Goal: Task Accomplishment & Management: Use online tool/utility

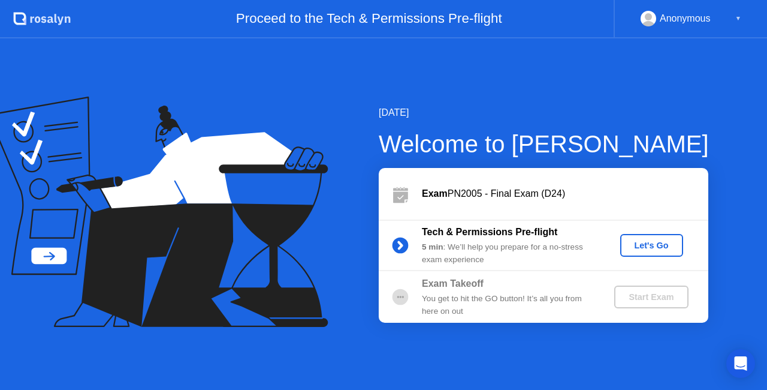
click at [654, 243] on div "Let's Go" at bounding box center [651, 245] width 53 height 10
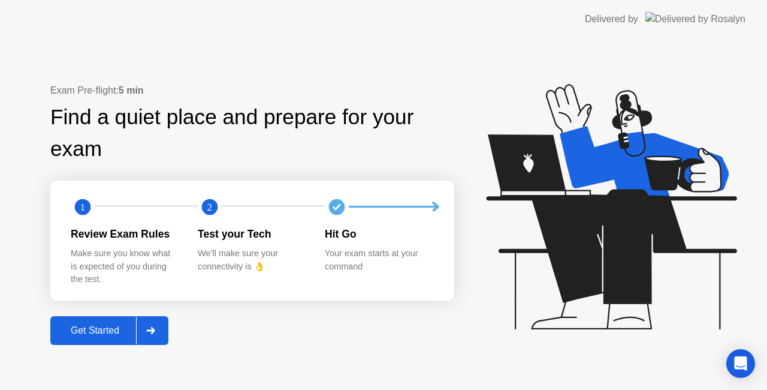
click at [112, 332] on div "Get Started" at bounding box center [95, 330] width 82 height 11
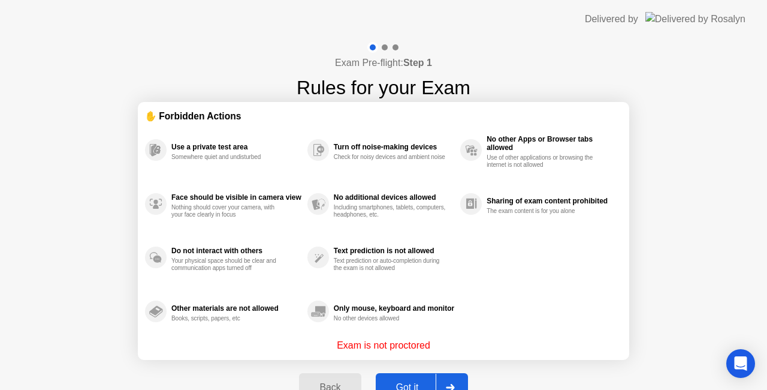
click at [421, 386] on div "Got it" at bounding box center [408, 387] width 56 height 11
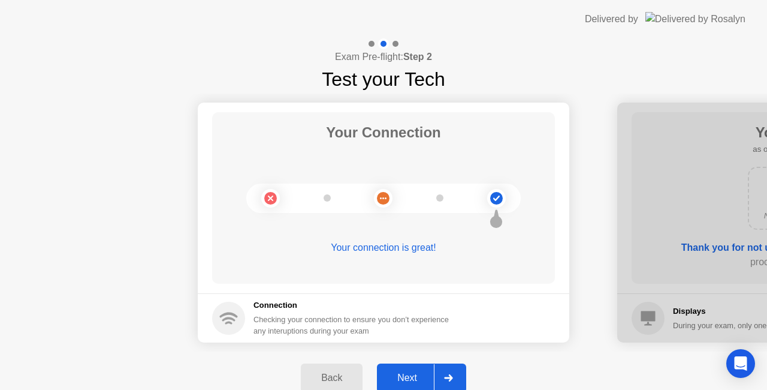
click at [414, 372] on div "Next" at bounding box center [407, 377] width 53 height 11
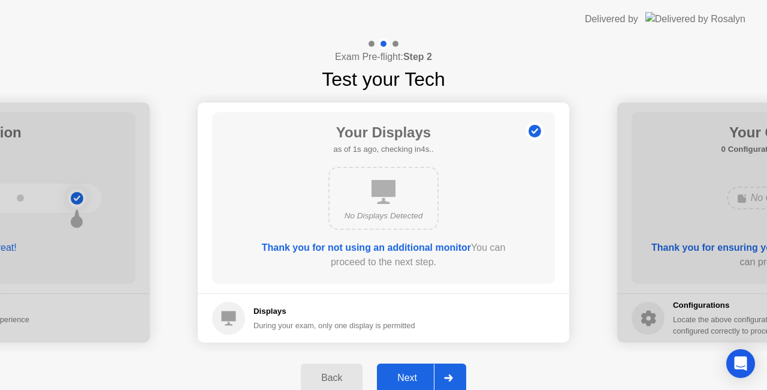
click at [414, 372] on div "Next" at bounding box center [407, 377] width 53 height 11
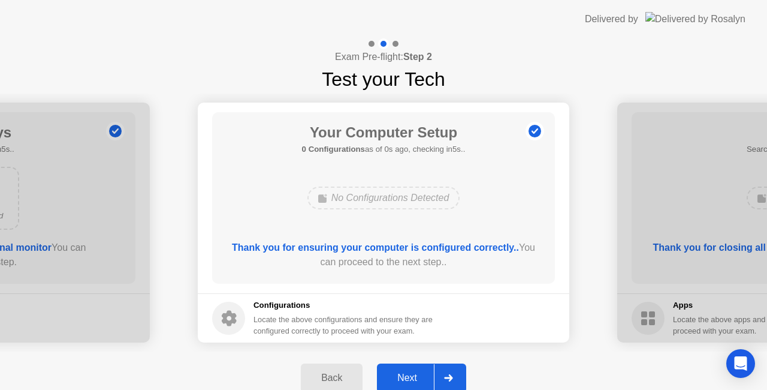
click at [414, 372] on div "Next" at bounding box center [407, 377] width 53 height 11
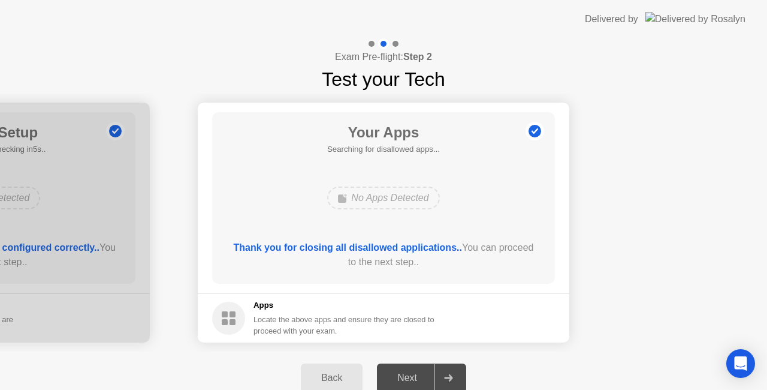
click at [414, 372] on div "Next" at bounding box center [407, 377] width 53 height 11
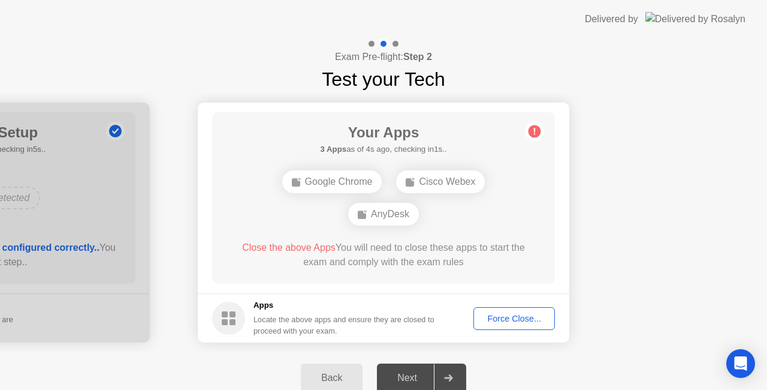
click at [515, 315] on div "Force Close..." at bounding box center [514, 319] width 73 height 10
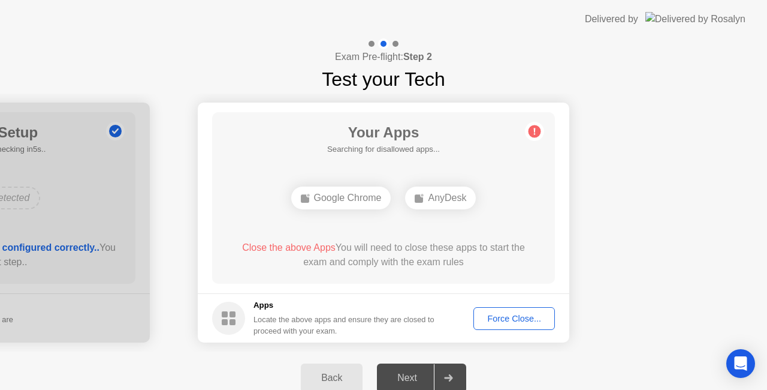
click at [518, 320] on div "Force Close..." at bounding box center [514, 319] width 73 height 10
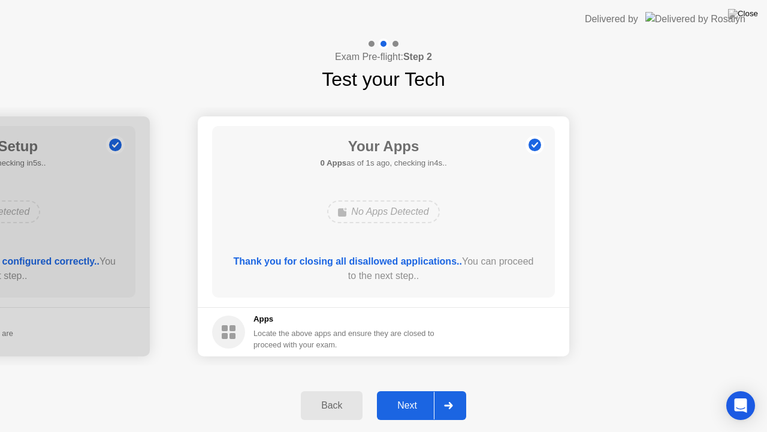
click at [409, 389] on div "Next" at bounding box center [407, 405] width 53 height 11
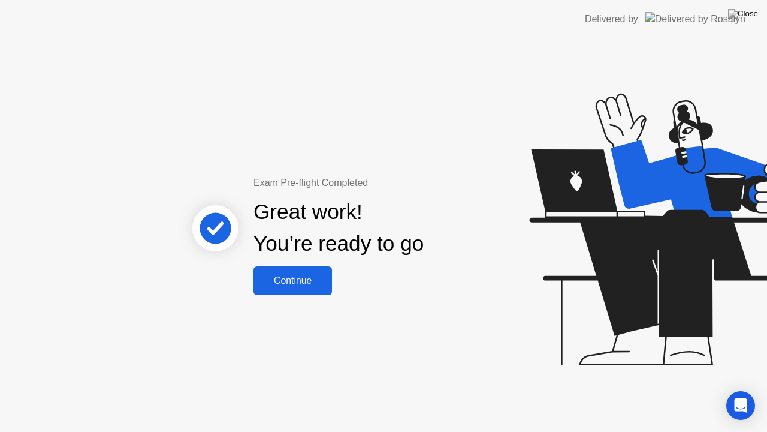
click at [307, 279] on div "Continue" at bounding box center [292, 280] width 71 height 11
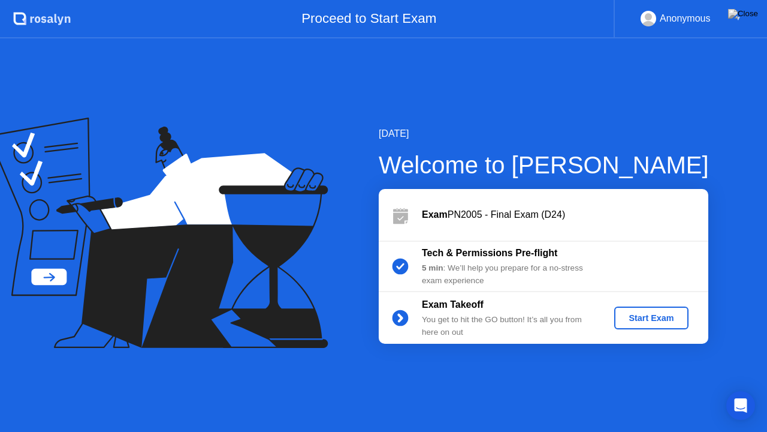
click at [651, 321] on div "Start Exam" at bounding box center [651, 318] width 64 height 10
